Goal: Book appointment/travel/reservation

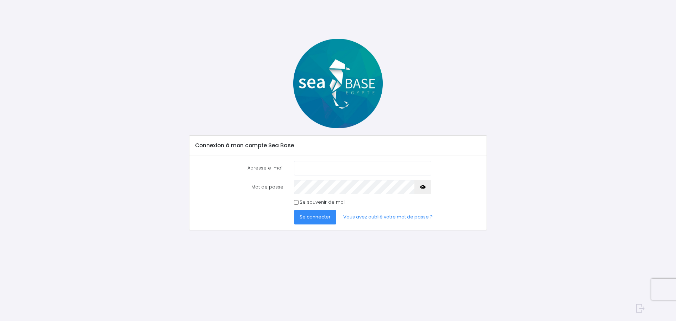
type input "visuelcom@aol.com"
click at [317, 218] on span "Se connecter" at bounding box center [315, 216] width 31 height 7
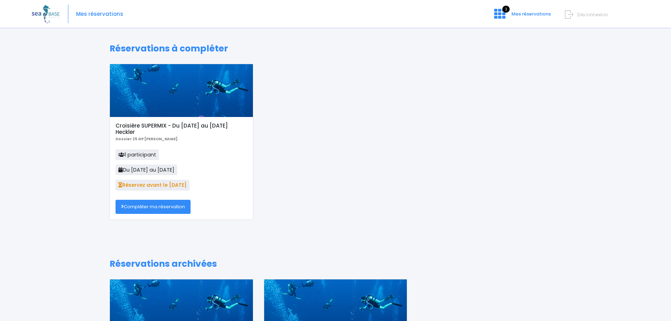
click at [151, 209] on link "Compléter ma réservation" at bounding box center [153, 207] width 75 height 14
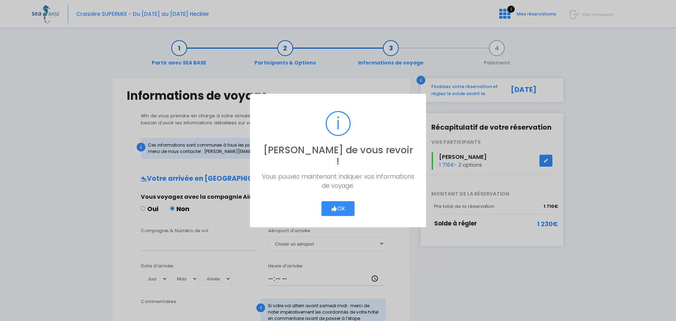
click at [340, 203] on button "Ok" at bounding box center [338, 208] width 33 height 15
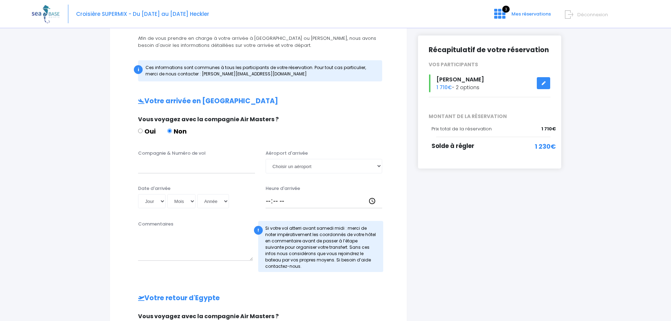
scroll to position [106, 0]
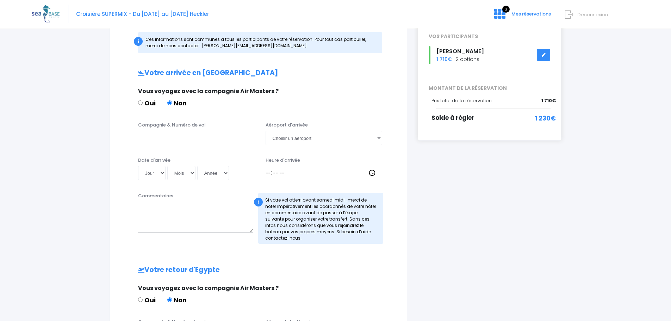
click at [142, 138] on input "Compagnie & Numéro de vol" at bounding box center [196, 138] width 117 height 14
type input "easyjet"
click at [284, 136] on select "Choisir un aéroport Hurghada Marsa Alam" at bounding box center [324, 138] width 117 height 14
select select "Hurghada"
click at [266, 131] on select "Choisir un aéroport Hurghada Marsa Alam" at bounding box center [324, 138] width 117 height 14
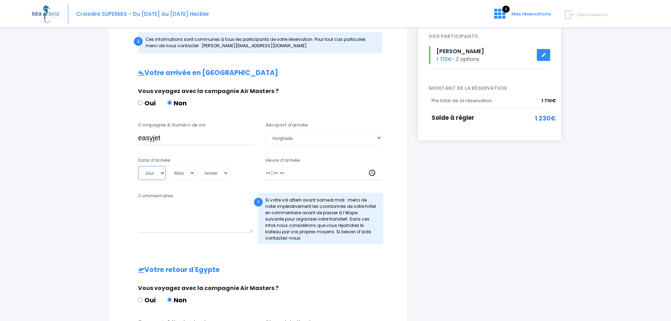
click at [161, 174] on select "Jour 01 02 03 04 05 06 07 08 09 10 11 12 13 14 15 16 17 18 19 20 21 22 23 24 25…" at bounding box center [151, 173] width 27 height 14
select select "15"
click at [138, 166] on select "Jour 01 02 03 04 05 06 07 08 09 10 11 12 13 14 15 16 17 18 19 20 21 22 23 24 25…" at bounding box center [151, 173] width 27 height 14
click at [190, 174] on select "Mois 01 02 03 04 05 06 07 08 09 10 11 12" at bounding box center [181, 173] width 28 height 14
select select "11"
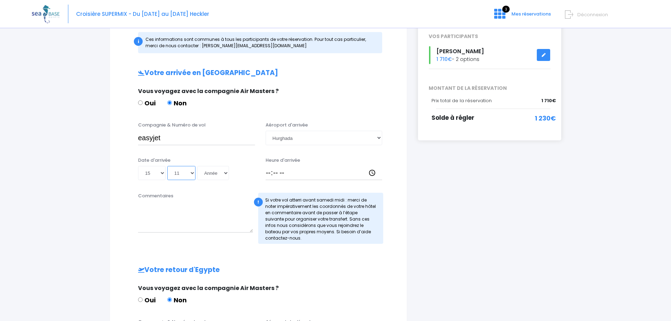
click at [167, 166] on select "Mois 01 02 03 04 05 06 07 08 09 10 11 12" at bounding box center [181, 173] width 28 height 14
click at [225, 174] on select "Année 2045 2044 2043 2042 2041 2040 2039 2038 2037 2036 2035 2034 2033 2032 203…" at bounding box center [213, 173] width 32 height 14
select select "2025"
click at [197, 166] on select "Année 2045 2044 2043 2042 2041 2040 2039 2038 2037 2036 2035 2034 2033 2032 203…" at bounding box center [213, 173] width 32 height 14
type input "2025-11-15"
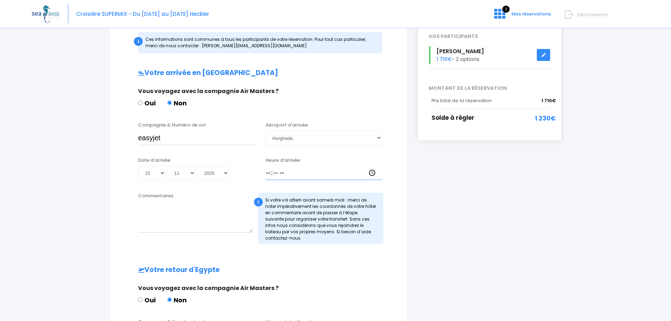
click at [277, 174] on input "Heure d'arrivée" at bounding box center [324, 173] width 117 height 14
click at [269, 172] on input "Heure d'arrivée" at bounding box center [324, 173] width 117 height 14
type input "16:15"
click at [235, 187] on div "Votre arrivée en Egypte Vous voyagez avec la compagnie Air Masters ? Oui Non Co…" at bounding box center [258, 255] width 269 height 372
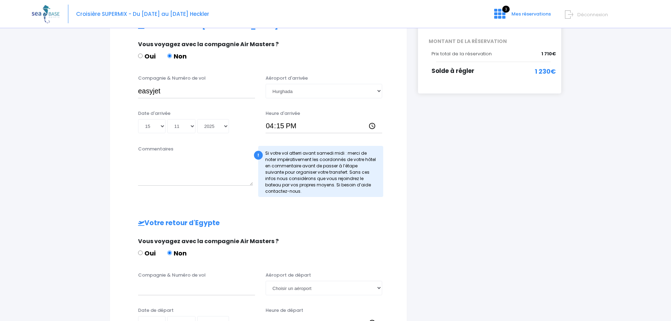
scroll to position [70, 0]
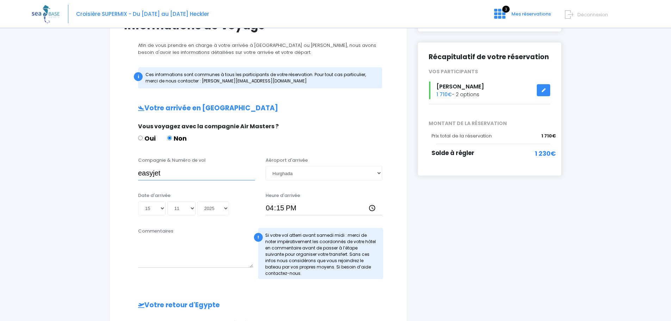
click at [170, 173] on input "easyjet" at bounding box center [196, 173] width 117 height 14
click at [175, 174] on input "easyjet num EJU4691" at bounding box center [196, 173] width 117 height 14
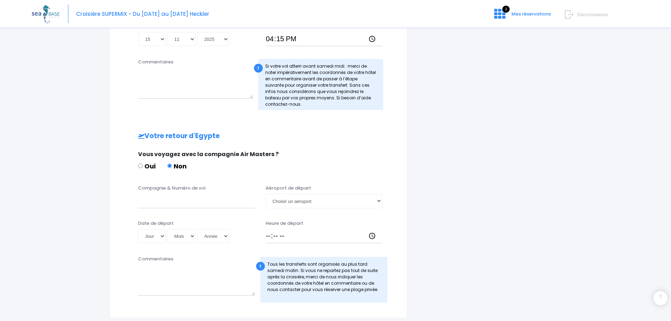
scroll to position [247, 0]
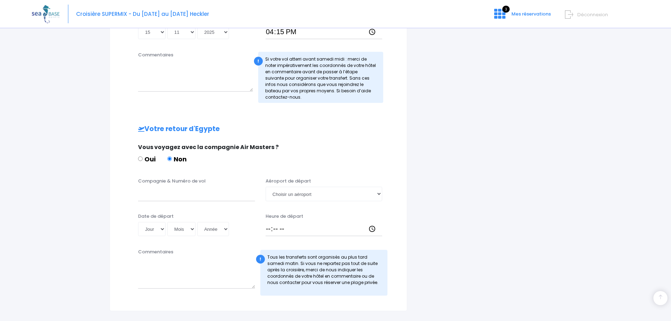
type input "easyjet EJU4691"
click at [153, 190] on input "Compagnie & Numéro de vol" at bounding box center [196, 194] width 117 height 14
type input "EASYJET"
click at [163, 229] on select "Jour 01 02 03 04 05 06 07 08 09 10 11 12 13 14 15 16 17 18 19 20 21 22 23 24 25…" at bounding box center [151, 229] width 27 height 14
select select "22"
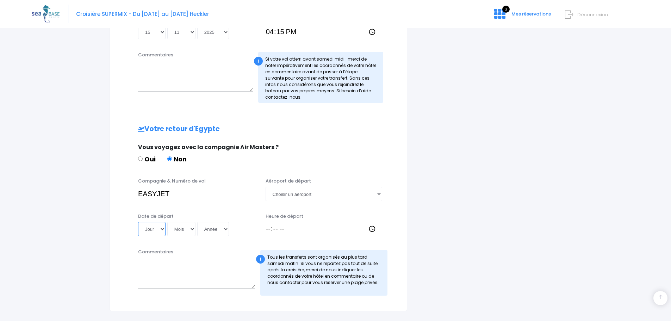
click at [138, 222] on select "Jour 01 02 03 04 05 06 07 08 09 10 11 12 13 14 15 16 17 18 19 20 21 22 23 24 25…" at bounding box center [151, 229] width 27 height 14
click at [189, 226] on select "Mois 01 02 03 04 05 06 07 08 09 10 11 12" at bounding box center [181, 229] width 28 height 14
select select "11"
click at [167, 222] on select "Mois 01 02 03 04 05 06 07 08 09 10 11 12" at bounding box center [181, 229] width 28 height 14
click at [222, 231] on select "Année 2045 2044 2043 2042 2041 2040 2039 2038 2037 2036 2035 2034 2033 2032 203…" at bounding box center [213, 229] width 32 height 14
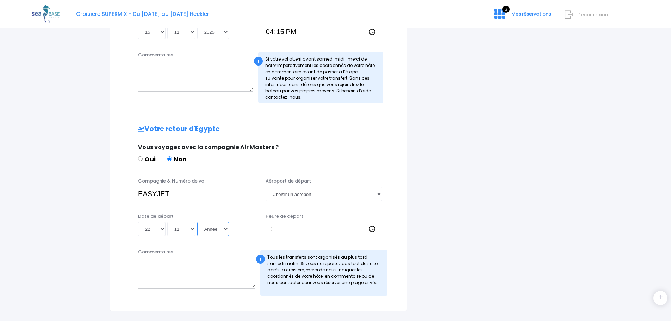
select select "2025"
click at [197, 222] on select "Année 2045 2044 2043 2042 2041 2040 2039 2038 2037 2036 2035 2034 2033 2032 203…" at bounding box center [213, 229] width 32 height 14
type input "2025-11-22"
click at [269, 229] on input "Heure de départ" at bounding box center [324, 229] width 117 height 14
type input "17:00"
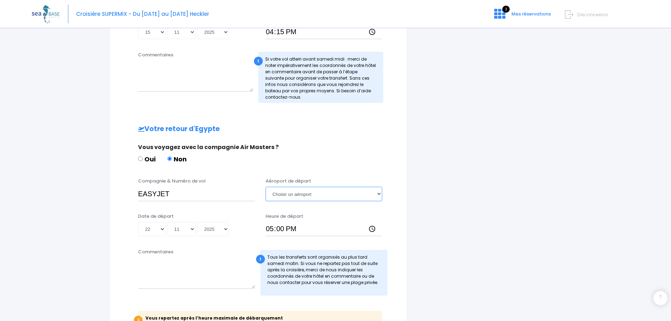
click at [288, 192] on select "Choisir un aéroport Hurghada Marsa Alam" at bounding box center [324, 194] width 117 height 14
select select "Hurghada"
click at [266, 187] on select "Choisir un aéroport Hurghada Marsa Alam" at bounding box center [324, 194] width 117 height 14
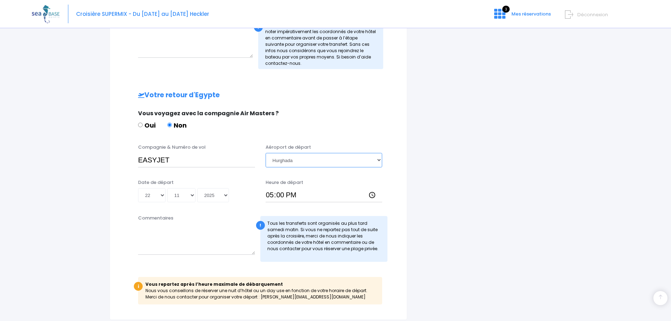
scroll to position [317, 0]
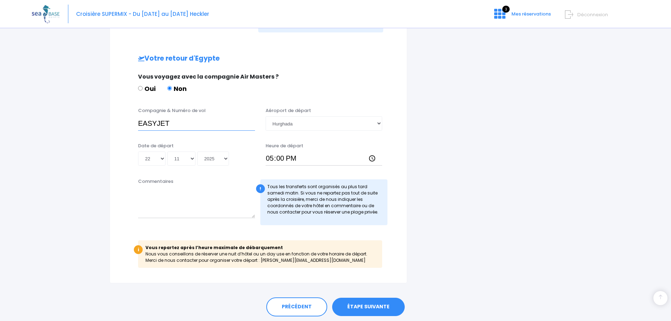
click at [194, 120] on input "EASYJET" at bounding box center [196, 123] width 117 height 14
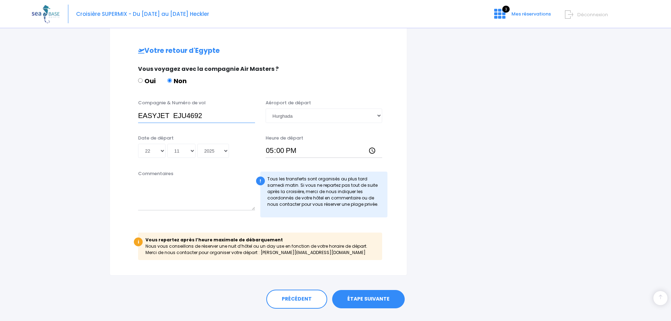
scroll to position [341, 0]
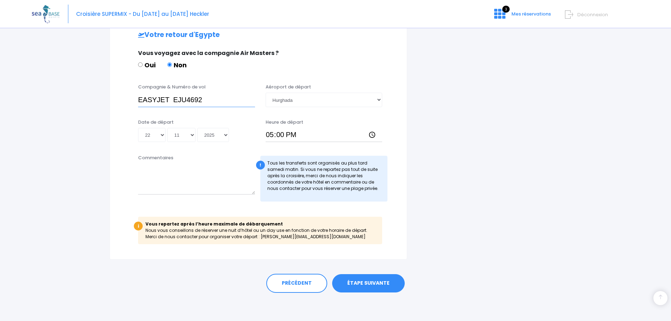
type input "EASYJET EJU4692"
click at [365, 283] on link "ÉTAPE SUIVANTE" at bounding box center [368, 283] width 73 height 18
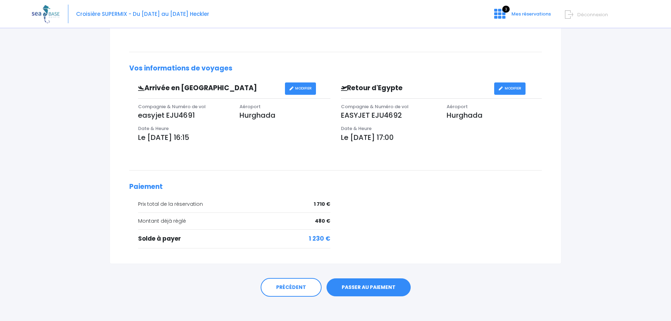
scroll to position [174, 0]
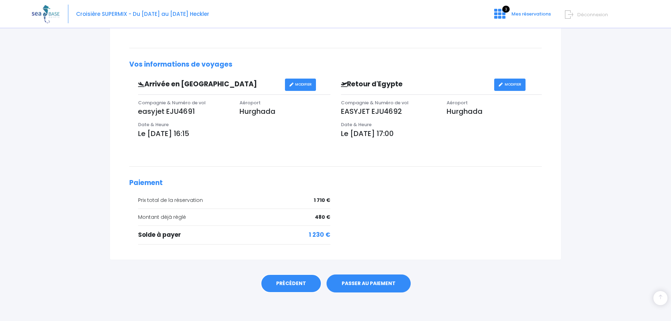
click at [283, 284] on link "PRÉCÉDENT" at bounding box center [291, 283] width 61 height 19
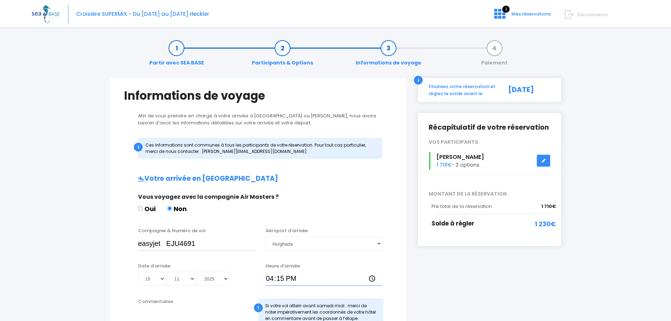
click at [280, 279] on input "16:15" at bounding box center [324, 279] width 117 height 14
type input "16:20"
click at [321, 201] on div "Vous voyagez avec la compagnie Air Masters ? Oui Non" at bounding box center [257, 207] width 249 height 28
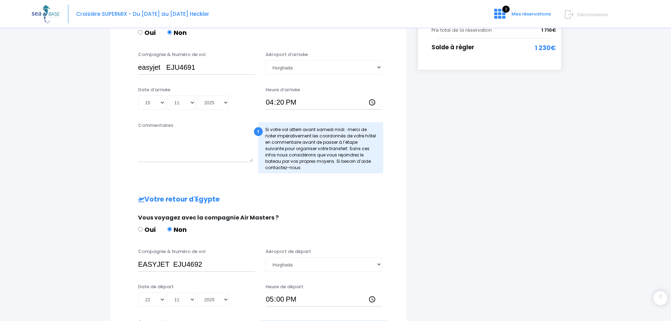
scroll to position [298, 0]
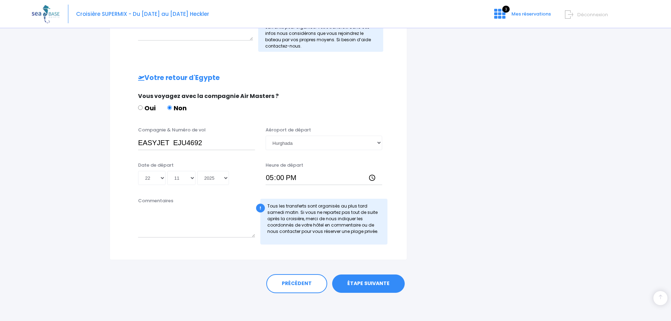
click at [354, 284] on link "ÉTAPE SUIVANTE" at bounding box center [368, 283] width 73 height 18
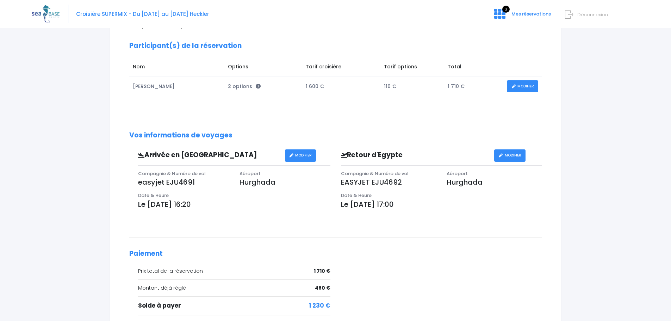
scroll to position [106, 0]
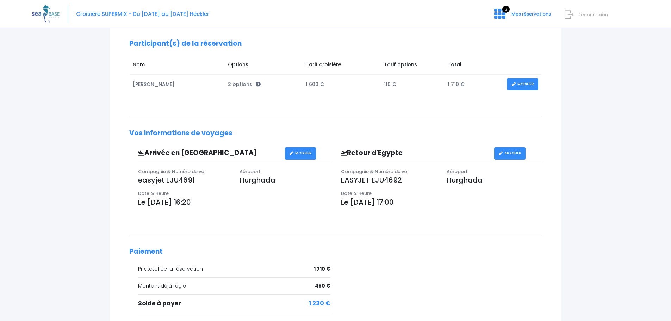
drag, startPoint x: 199, startPoint y: 203, endPoint x: 191, endPoint y: 200, distance: 7.8
click at [191, 200] on p "Le 15/11/2025 à 16:20" at bounding box center [234, 202] width 192 height 11
click at [298, 155] on link "MODIFIER" at bounding box center [300, 153] width 31 height 12
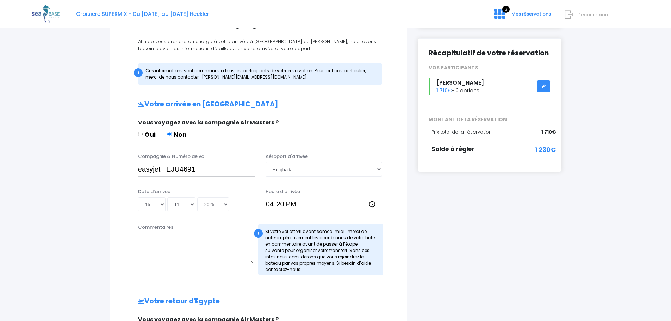
scroll to position [106, 0]
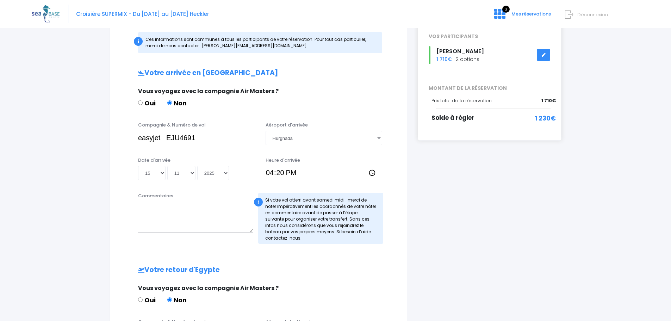
click at [273, 173] on input "16:20" at bounding box center [324, 173] width 117 height 14
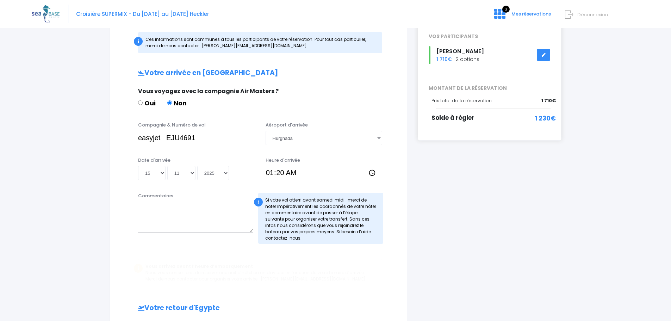
type input "17:20"
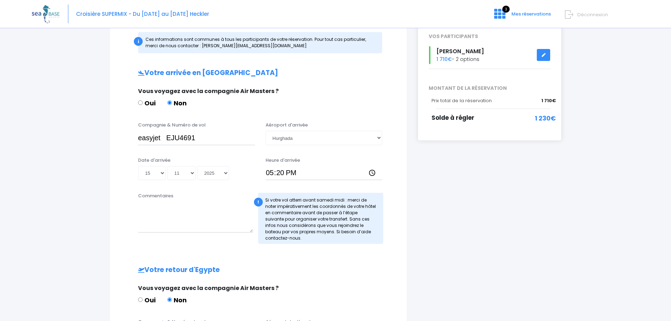
click at [318, 163] on div "Heure d'arrivée 17:20" at bounding box center [324, 169] width 128 height 24
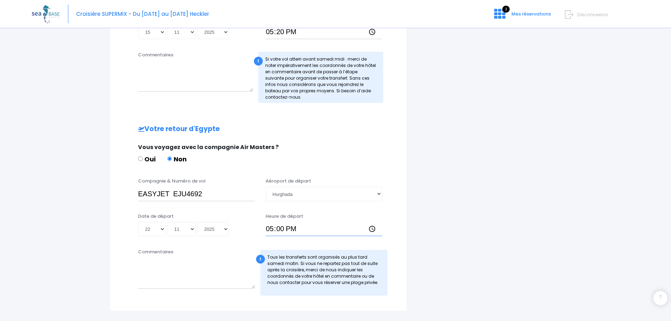
click at [273, 228] on input "17:00" at bounding box center [324, 229] width 117 height 14
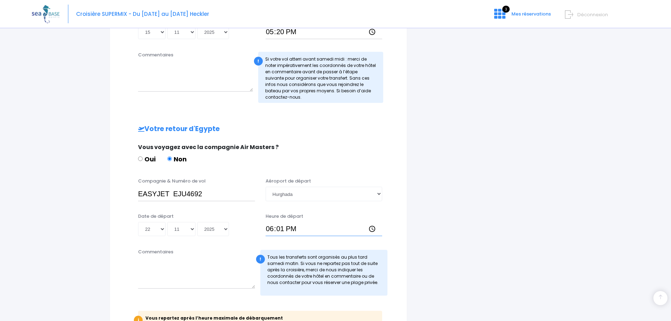
type input "18:10"
click at [225, 80] on textarea "Commentaires" at bounding box center [195, 76] width 115 height 31
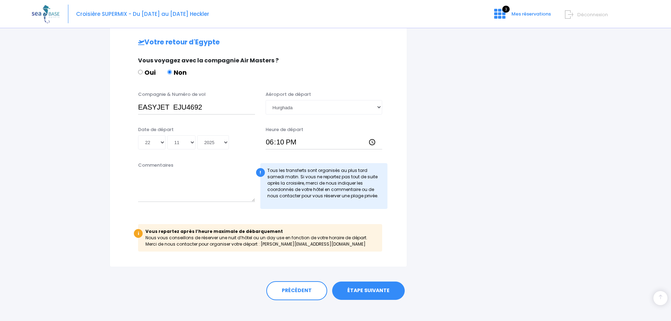
scroll to position [341, 0]
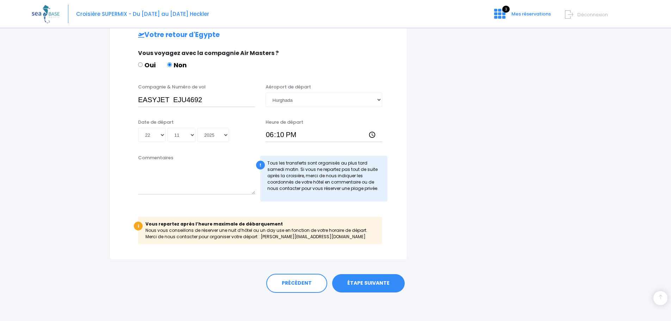
click at [363, 287] on link "ÉTAPE SUIVANTE" at bounding box center [368, 283] width 73 height 18
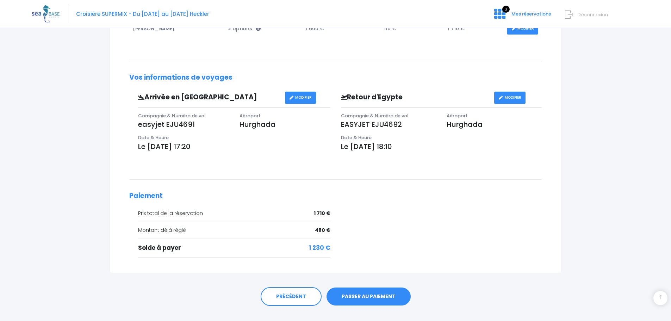
scroll to position [174, 0]
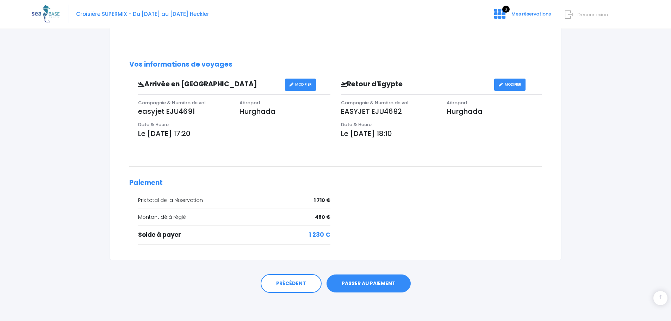
click at [368, 284] on link "PASSER AU PAIEMENT" at bounding box center [369, 283] width 84 height 18
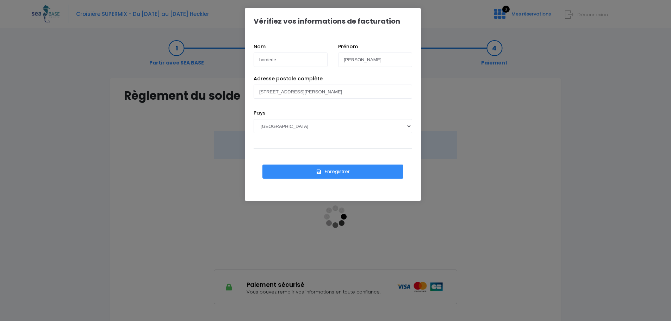
click at [331, 171] on button "Enregistrer" at bounding box center [332, 171] width 141 height 14
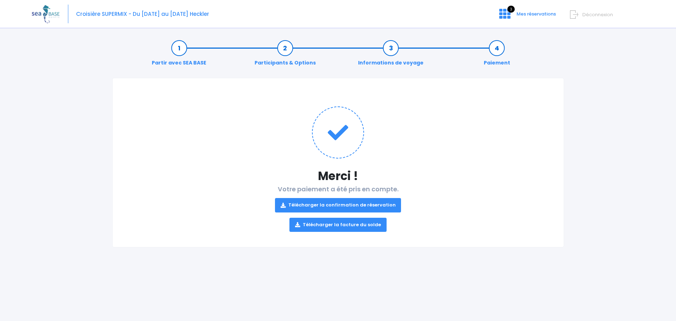
click at [324, 226] on link "Télécharger la facture du solde" at bounding box center [338, 225] width 97 height 14
click at [322, 205] on link "Télécharger la confirmation de réservation" at bounding box center [338, 205] width 126 height 14
click at [512, 10] on span "3" at bounding box center [511, 9] width 7 height 7
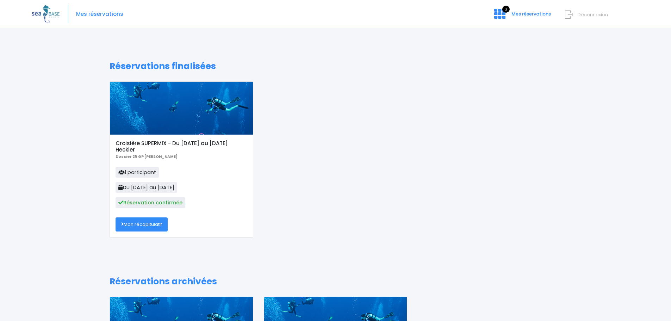
click at [129, 226] on link "Mon récapitulatif" at bounding box center [142, 224] width 52 height 14
